Goal: Find specific page/section: Find specific page/section

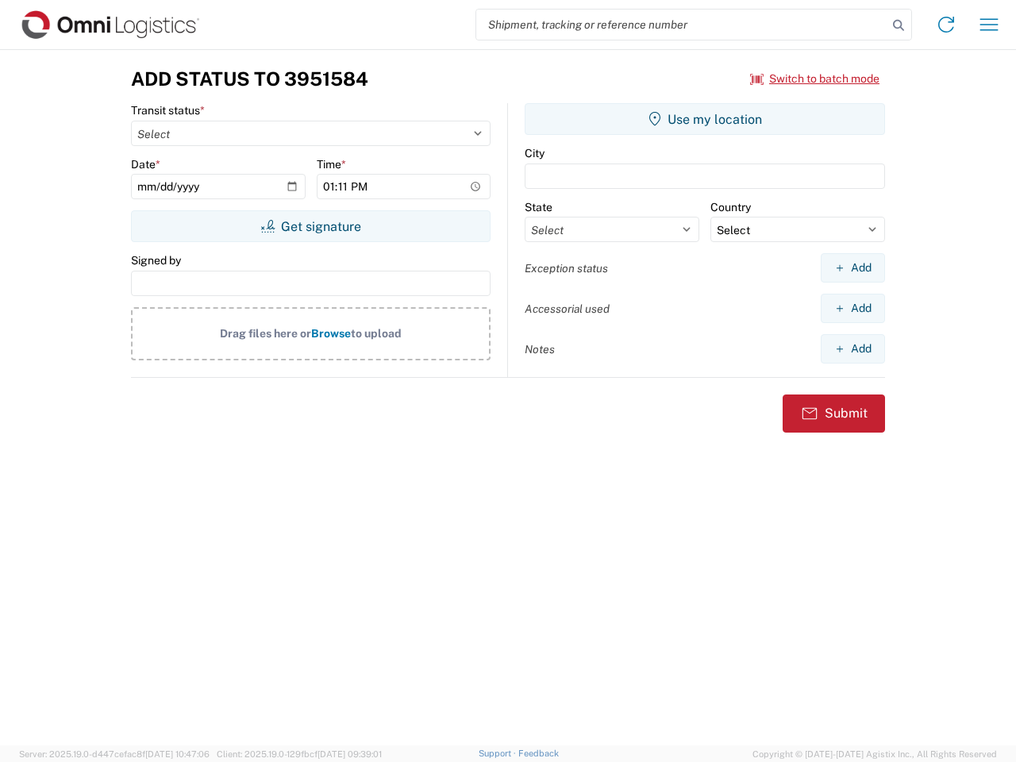
click at [682, 25] on input "search" at bounding box center [681, 25] width 411 height 30
click at [899, 25] on icon at bounding box center [899, 25] width 22 height 22
click at [946, 25] on icon at bounding box center [946, 24] width 25 height 25
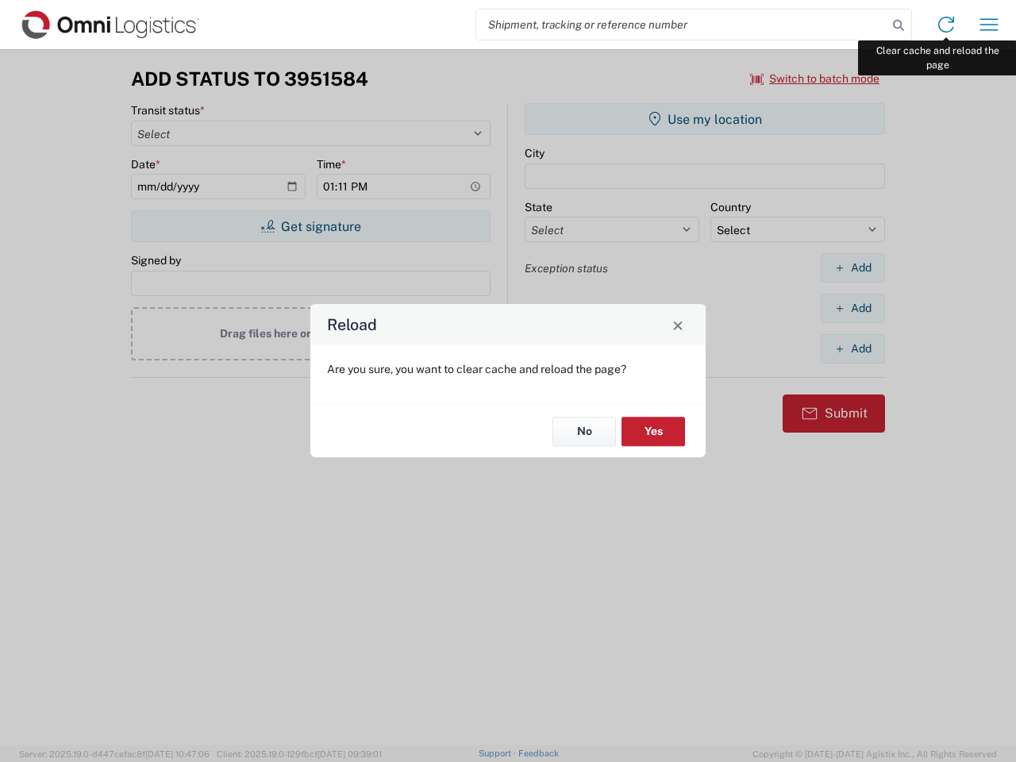
click at [989, 25] on div "Reload Are you sure, you want to clear cache and reload the page? No Yes" at bounding box center [508, 381] width 1016 height 762
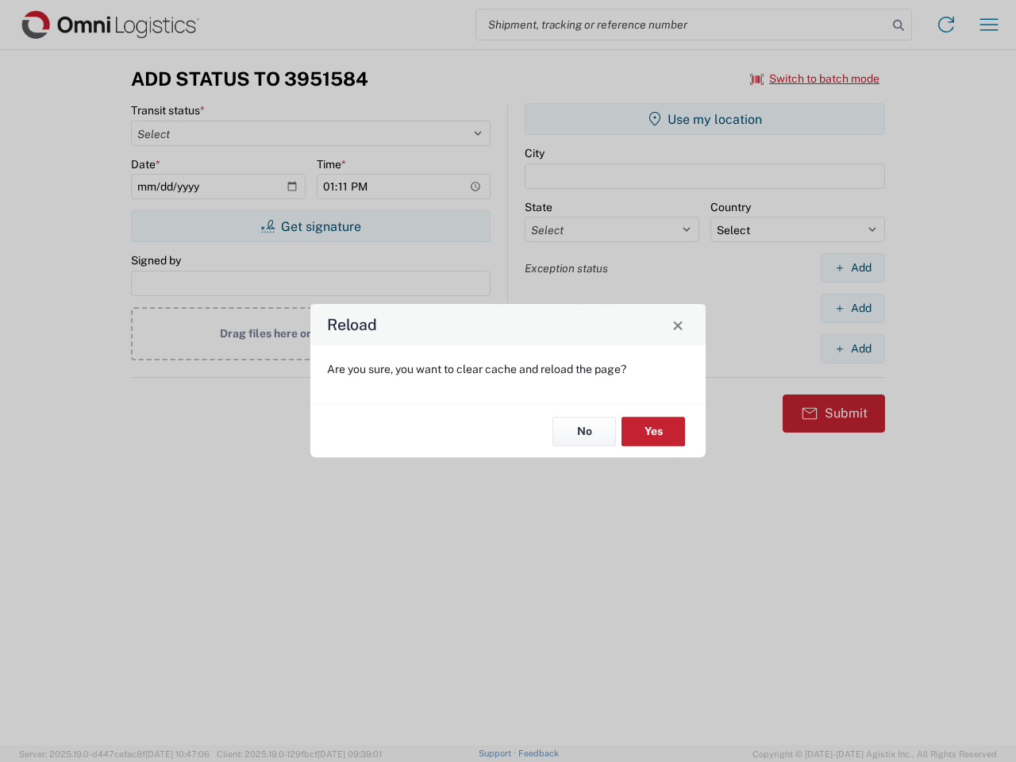
click at [815, 79] on div "Reload Are you sure, you want to clear cache and reload the page? No Yes" at bounding box center [508, 381] width 1016 height 762
click at [310, 226] on div "Reload Are you sure, you want to clear cache and reload the page? No Yes" at bounding box center [508, 381] width 1016 height 762
click at [705, 119] on div "Reload Are you sure, you want to clear cache and reload the page? No Yes" at bounding box center [508, 381] width 1016 height 762
click at [853, 268] on div "Reload Are you sure, you want to clear cache and reload the page? No Yes" at bounding box center [508, 381] width 1016 height 762
click at [853, 308] on div "Reload Are you sure, you want to clear cache and reload the page? No Yes" at bounding box center [508, 381] width 1016 height 762
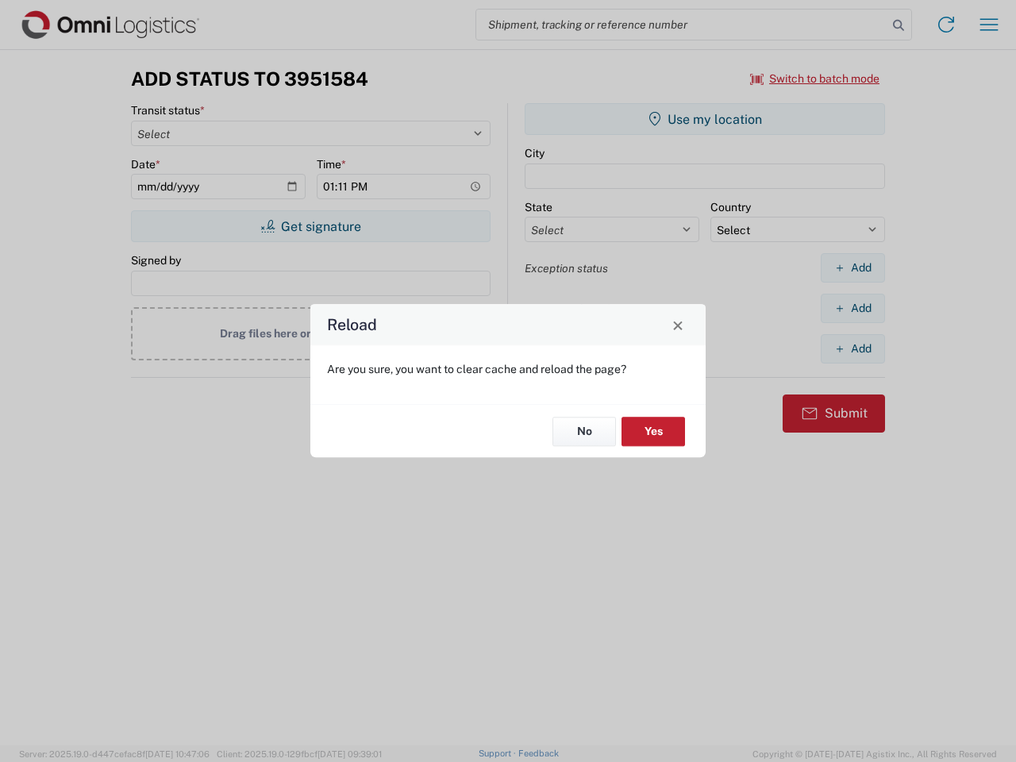
click at [853, 349] on div "Reload Are you sure, you want to clear cache and reload the page? No Yes" at bounding box center [508, 381] width 1016 height 762
